Goal: Task Accomplishment & Management: Complete application form

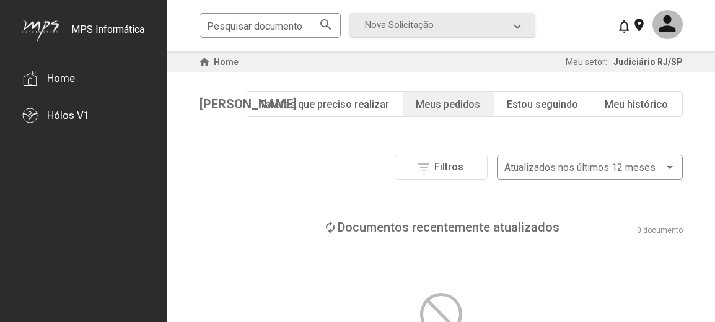
click at [574, 114] on div "bookmark Estou seguindo" at bounding box center [543, 104] width 98 height 25
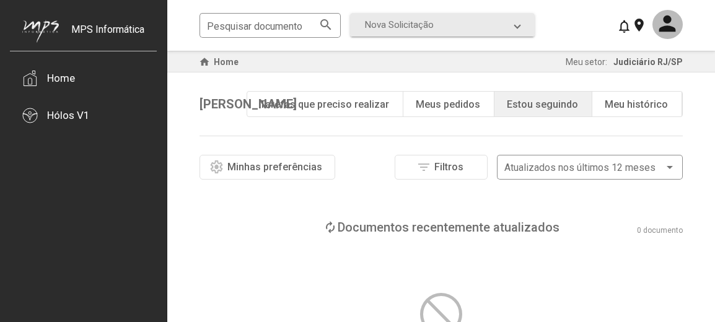
click at [661, 114] on div "history Meu histórico" at bounding box center [637, 104] width 90 height 25
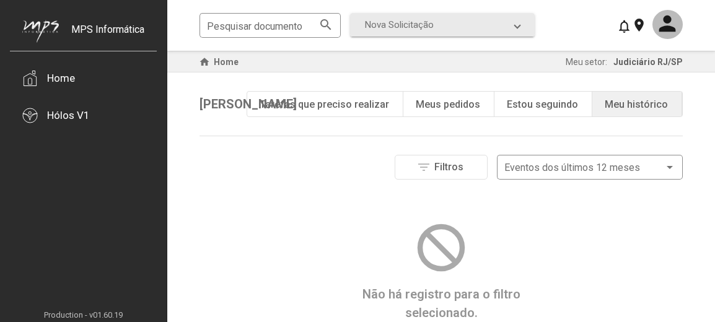
click at [303, 99] on div "Tarefas que preciso realizar" at bounding box center [324, 105] width 129 height 12
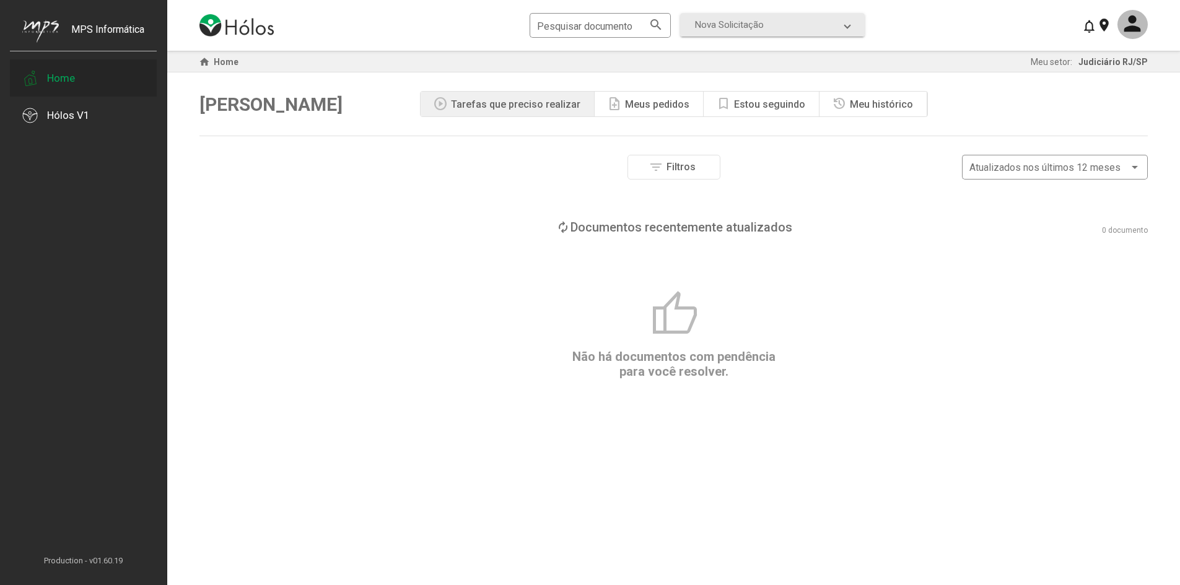
click at [87, 76] on div "Home" at bounding box center [83, 77] width 147 height 37
click at [34, 84] on div at bounding box center [29, 78] width 15 height 15
click at [33, 113] on div at bounding box center [29, 115] width 15 height 15
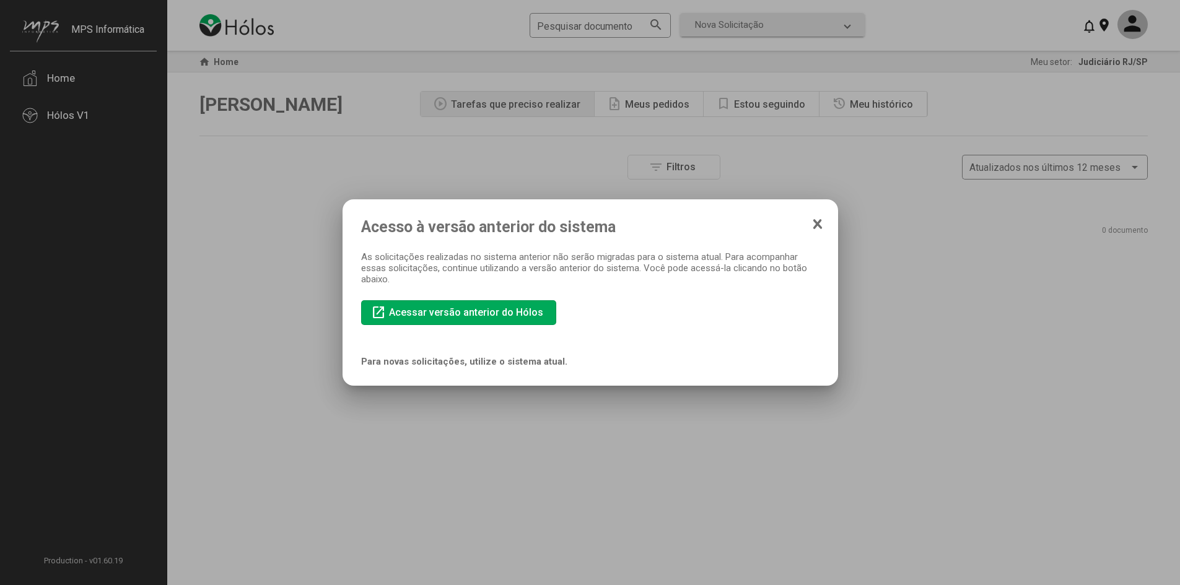
click at [714, 230] on mat-dialog-container "Acesso à versão anterior do sistema As solicitações realizadas no sistema anter…" at bounding box center [591, 292] width 496 height 186
click at [714, 222] on span "Acesso à versão anterior do sistema" at bounding box center [590, 227] width 458 height 18
click at [714, 231] on mat-dialog-container "Acesso à versão anterior do sistema As solicitações realizadas no sistema anter…" at bounding box center [591, 292] width 496 height 186
click at [714, 222] on icon at bounding box center [817, 224] width 6 height 8
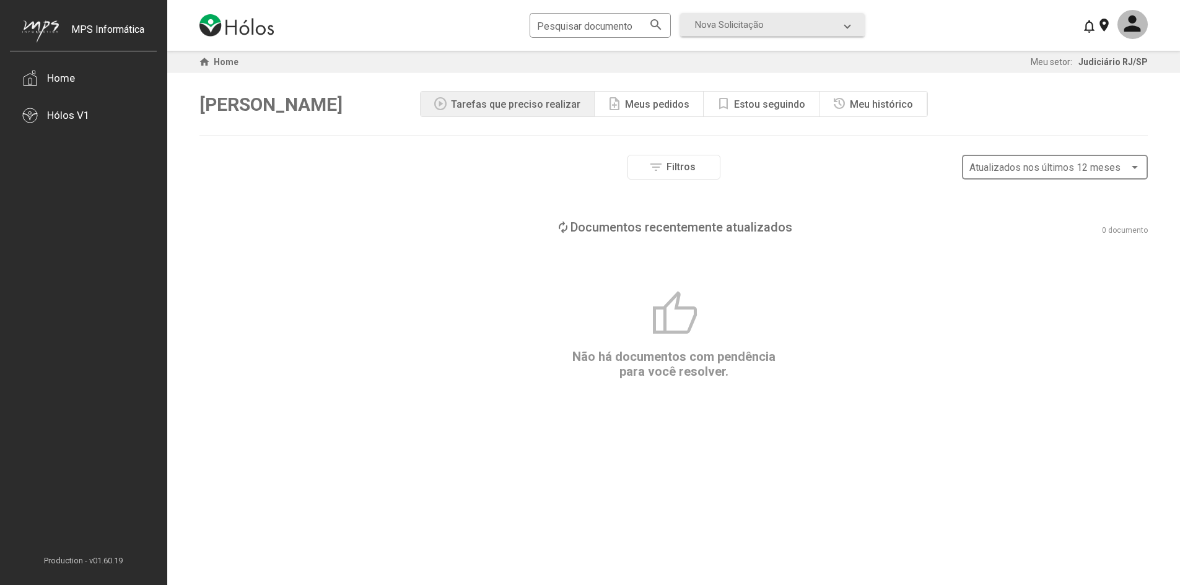
click at [714, 162] on div "Atualizados nos últimos 12 meses" at bounding box center [1055, 165] width 171 height 27
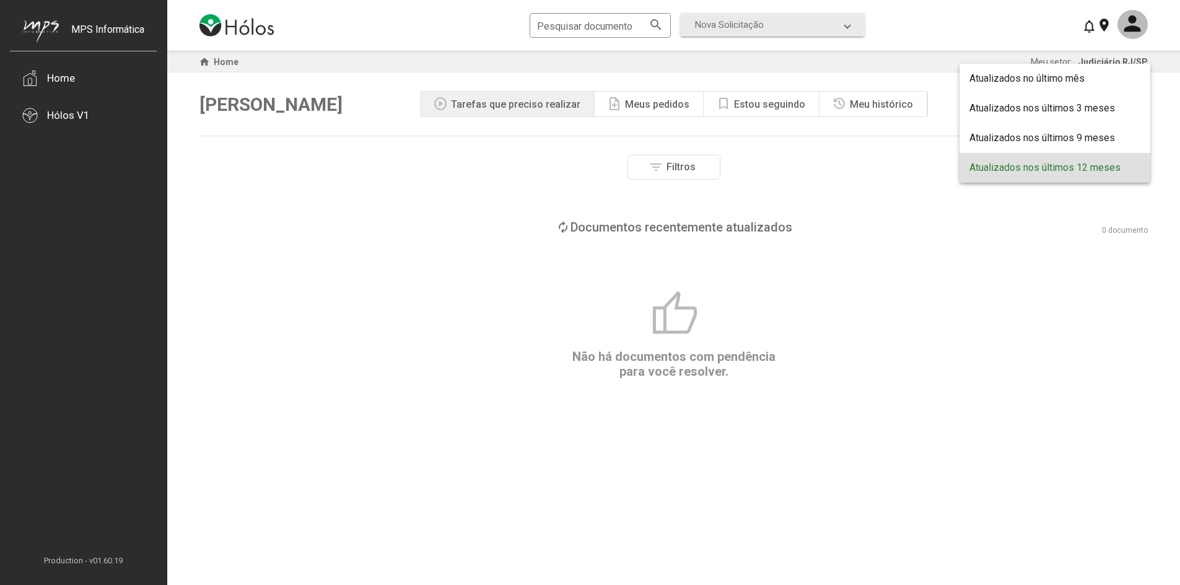
click at [318, 195] on div at bounding box center [590, 292] width 1180 height 585
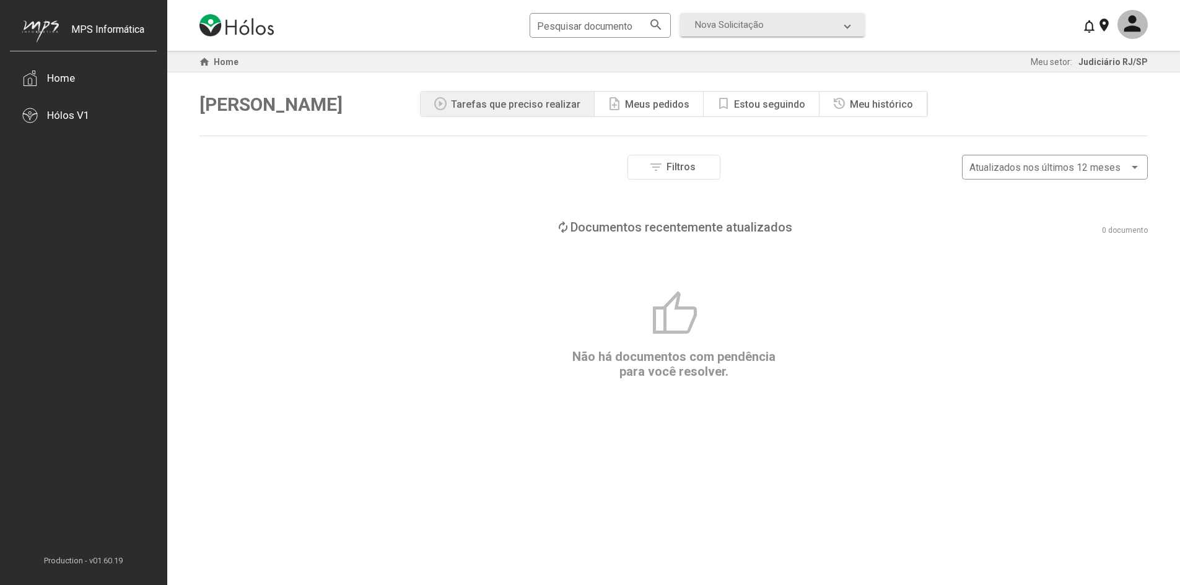
drag, startPoint x: 302, startPoint y: 105, endPoint x: 174, endPoint y: 73, distance: 132.2
click at [287, 105] on div "Olá, [PERSON_NAME] play_circle Tarefas que preciso realizar note_add Meus pedid…" at bounding box center [673, 103] width 948 height 63
click at [212, 63] on div "home Home" at bounding box center [218, 62] width 42 height 15
click at [597, 43] on div "Pesquisar documento search Nova Solicitação search LGPD - Solicitação Pedido de…" at bounding box center [673, 25] width 948 height 51
click at [681, 26] on mat-expansion-panel-header "Nova Solicitação" at bounding box center [772, 25] width 185 height 24
